Goal: Transaction & Acquisition: Purchase product/service

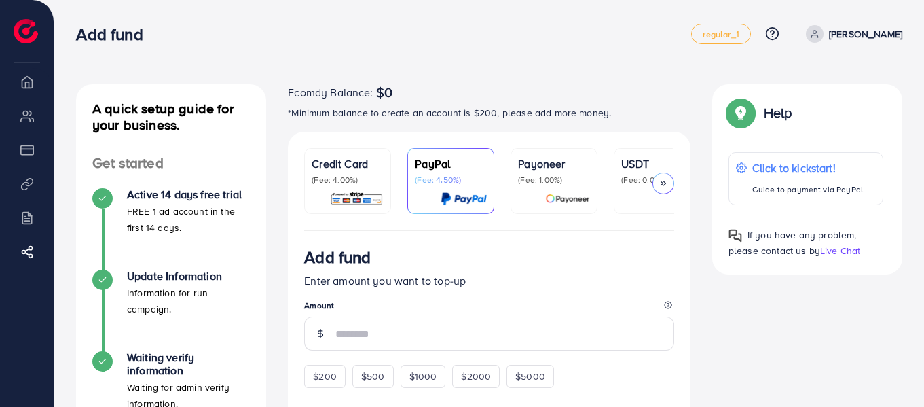
click at [865, 35] on link "[PERSON_NAME]" at bounding box center [851, 34] width 102 height 18
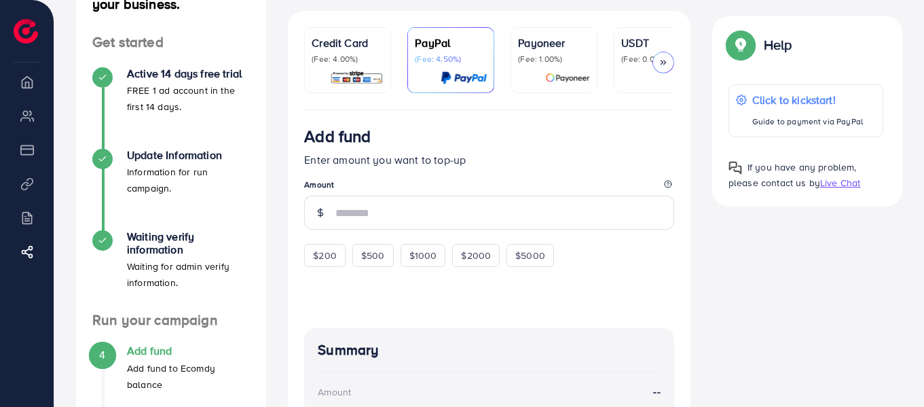
scroll to position [125, 0]
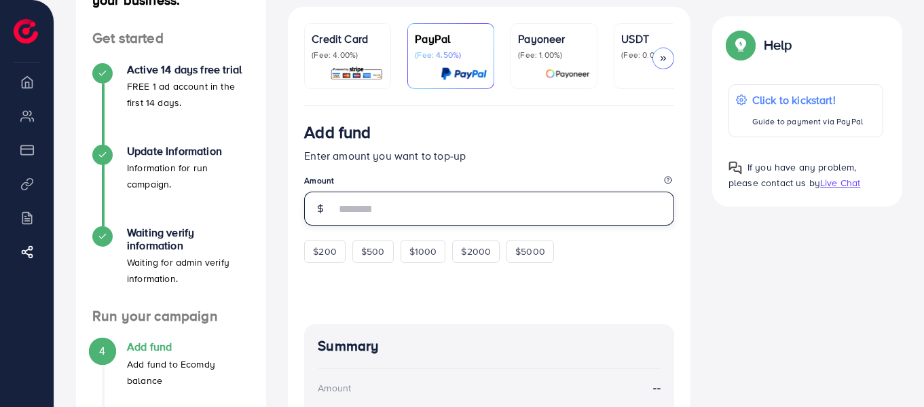
click at [420, 216] on input "number" at bounding box center [504, 208] width 339 height 34
type input "*"
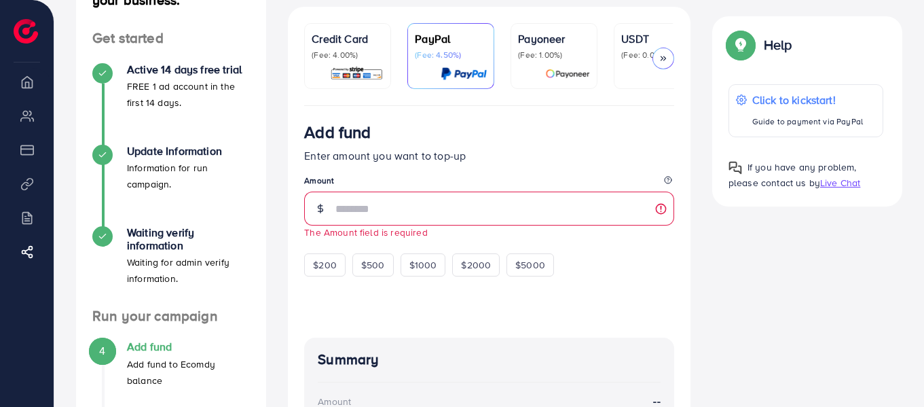
click at [342, 41] on p "Credit Card" at bounding box center [348, 39] width 72 height 16
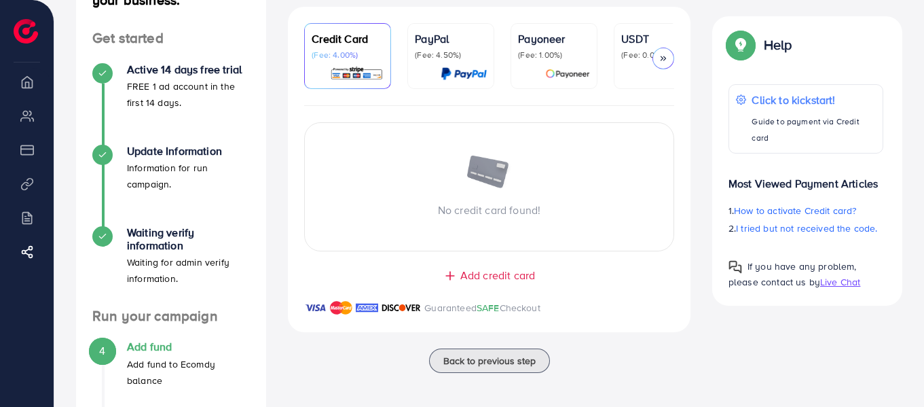
click at [492, 281] on span "Add credit card" at bounding box center [497, 275] width 75 height 16
